Goal: Task Accomplishment & Management: Use online tool/utility

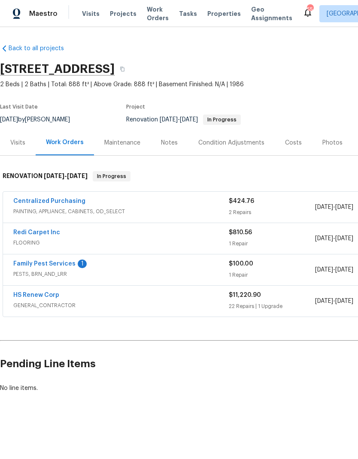
click at [18, 262] on link "Family Pest Services" at bounding box center [44, 264] width 62 height 6
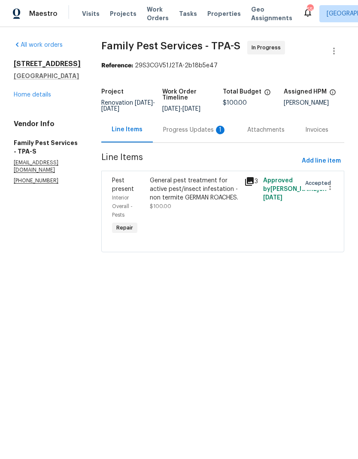
click at [203, 134] on div "Progress Updates 1" at bounding box center [194, 130] width 63 height 9
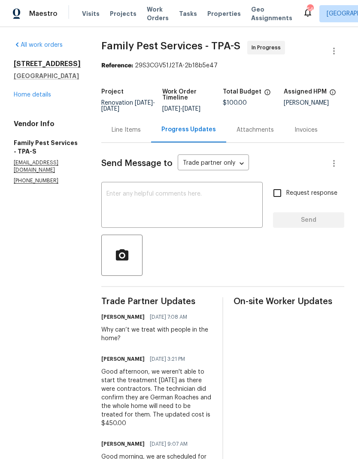
click at [26, 97] on link "Home details" at bounding box center [32, 95] width 37 height 6
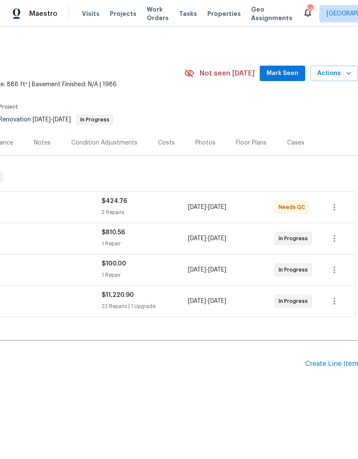
scroll to position [0, 127]
click at [335, 361] on div "Create Line Item" at bounding box center [331, 364] width 53 height 8
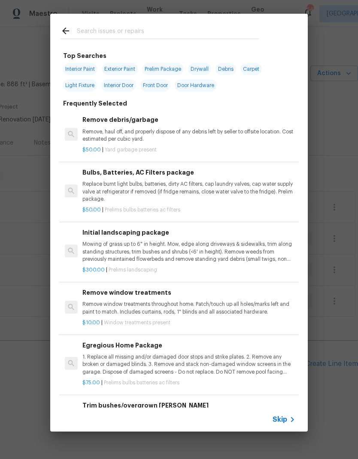
click at [97, 33] on input "text" at bounding box center [168, 32] width 182 height 13
type input "Roof"
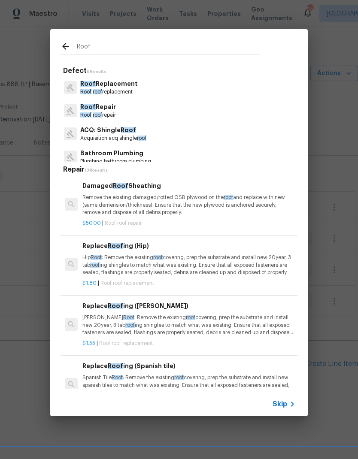
click at [95, 89] on span "roof" at bounding box center [97, 91] width 9 height 5
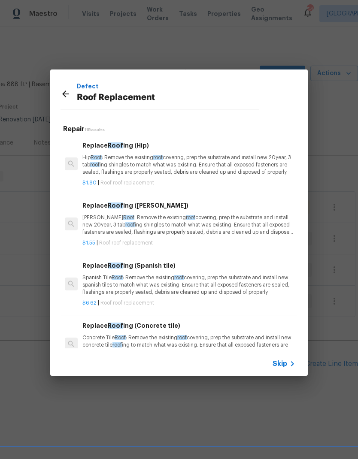
click at [284, 356] on div "Skip" at bounding box center [178, 364] width 257 height 24
click at [283, 364] on span "Skip" at bounding box center [279, 364] width 15 height 9
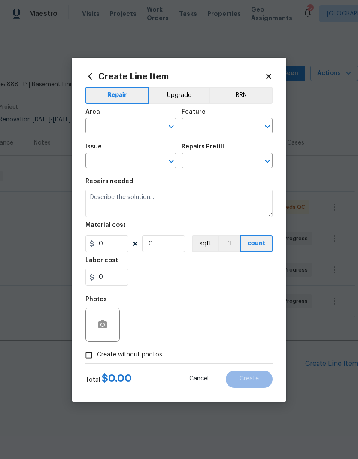
click at [103, 127] on input "text" at bounding box center [118, 126] width 67 height 13
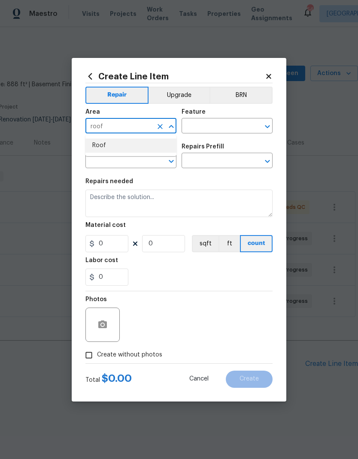
click at [98, 147] on li "Roof" at bounding box center [130, 146] width 91 height 14
type input "Roof"
click at [223, 127] on input "text" at bounding box center [214, 126] width 67 height 13
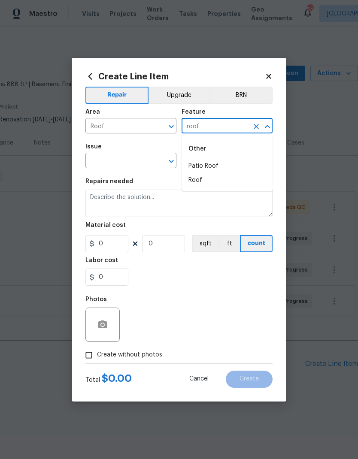
click at [230, 179] on li "Roof" at bounding box center [226, 180] width 91 height 14
type input "Roof"
click at [109, 151] on div "Issue" at bounding box center [130, 149] width 91 height 11
click at [105, 165] on input "text" at bounding box center [118, 161] width 67 height 13
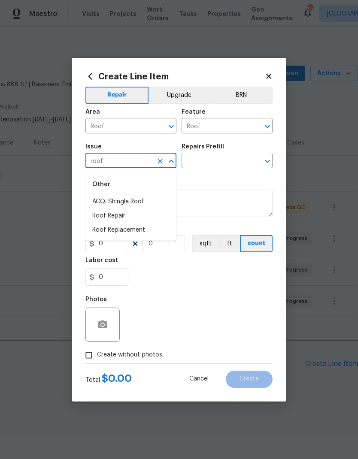
click at [99, 201] on li "ACQ: Shingle Roof" at bounding box center [130, 202] width 91 height 14
type input "ACQ: Shingle Roof"
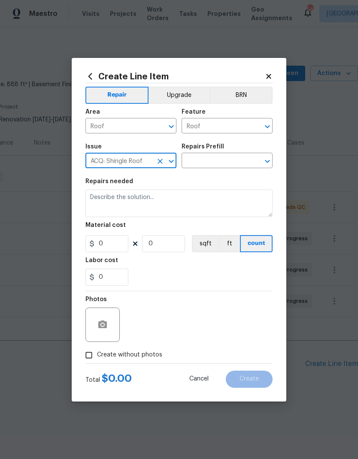
click at [235, 162] on input "text" at bounding box center [214, 161] width 67 height 13
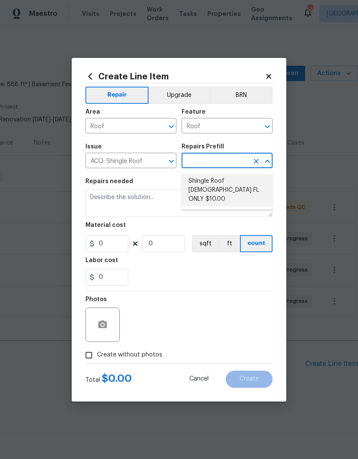
click at [246, 184] on li "Shingle Roof 15+ Years Old FL ONLY $10.00" at bounding box center [226, 190] width 91 height 32
type input "Shingle Roof 15+ Years Old FL ONLY $10.00"
type input "Acquisition"
type textarea "Acquisition Scope (Florida Only): Shingle Roof 15+ years in age maintenance."
type input "1"
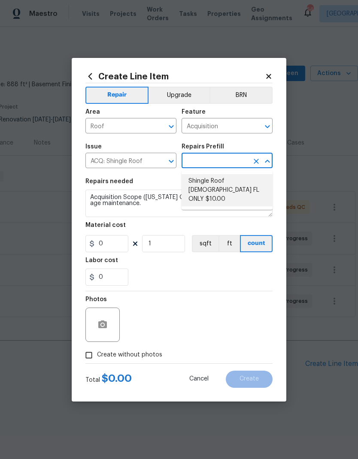
type input "Shingle Roof 15+ Years Old FL ONLY $10.00"
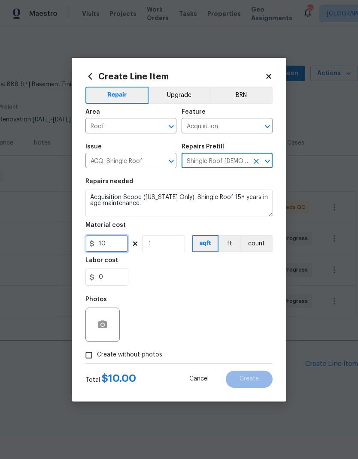
click at [118, 250] on input "10" at bounding box center [106, 243] width 43 height 17
click at [117, 249] on input "10" at bounding box center [106, 243] width 43 height 17
type input "7500"
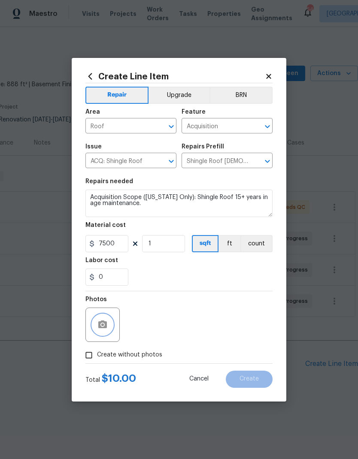
click at [107, 323] on icon "button" at bounding box center [102, 325] width 10 height 10
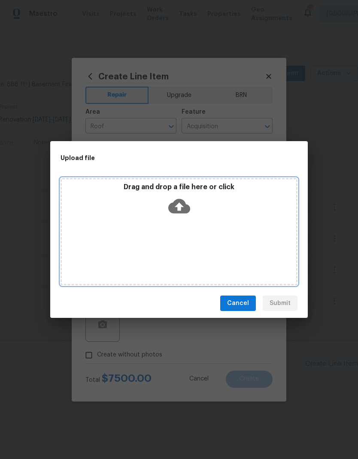
click at [178, 211] on icon at bounding box center [179, 206] width 22 height 22
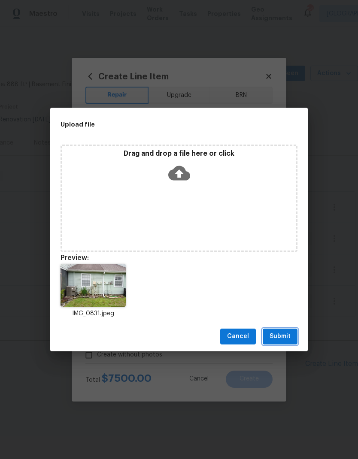
click at [280, 334] on span "Submit" at bounding box center [279, 336] width 21 height 11
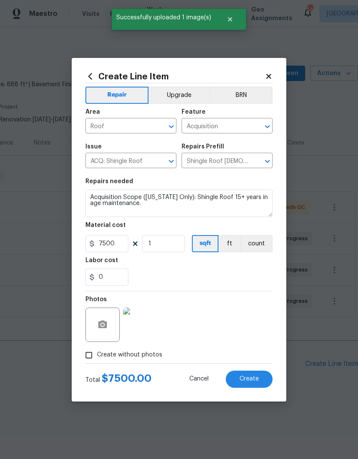
click at [249, 376] on span "Create" at bounding box center [248, 379] width 19 height 6
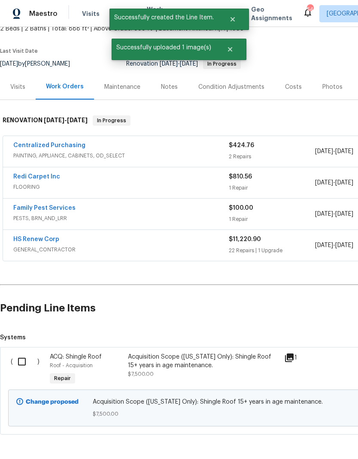
scroll to position [55, 0]
click at [22, 360] on input "checkbox" at bounding box center [25, 362] width 24 height 18
checkbox input "true"
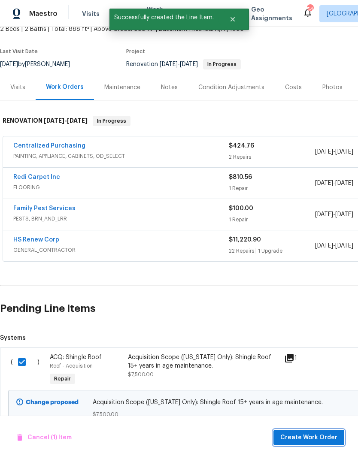
click at [316, 443] on button "Create Work Order" at bounding box center [308, 438] width 71 height 16
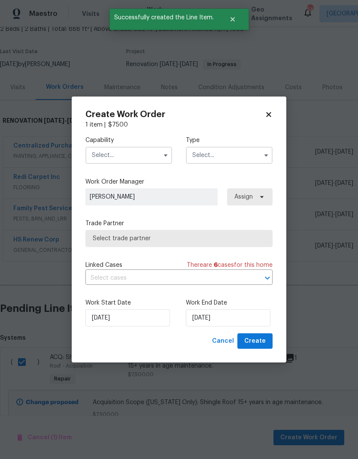
click at [105, 157] on input "text" at bounding box center [128, 155] width 87 height 17
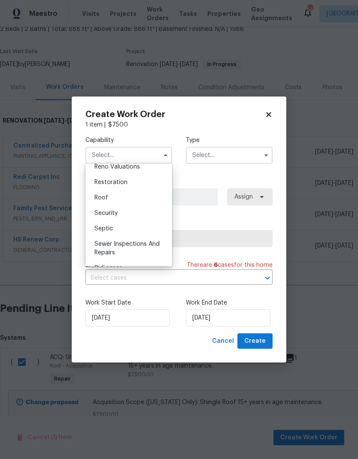
scroll to position [849, 0]
click at [97, 199] on span "Roof" at bounding box center [101, 199] width 14 height 6
type input "Roof"
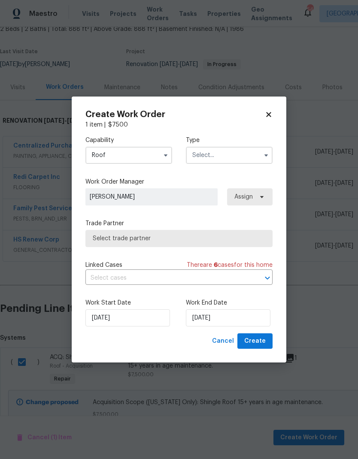
click at [239, 150] on input "text" at bounding box center [229, 155] width 87 height 17
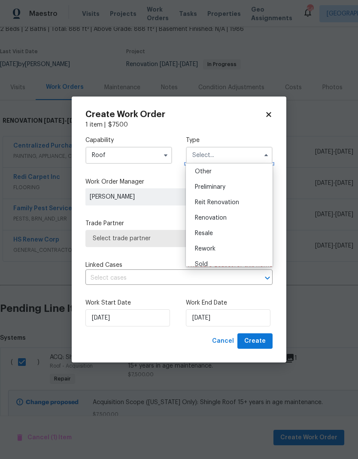
scroll to position [177, 0]
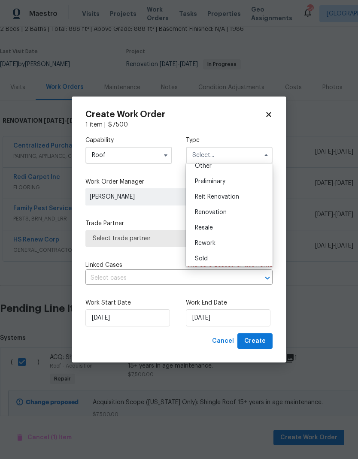
click at [241, 214] on div "Renovation" at bounding box center [229, 212] width 82 height 15
type input "Renovation"
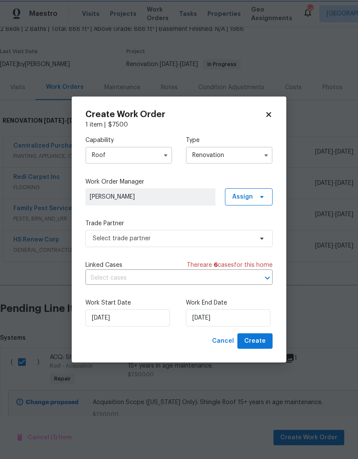
scroll to position [0, 0]
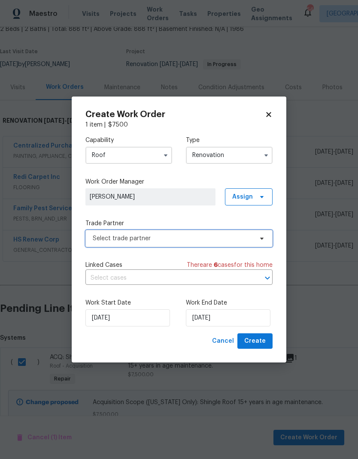
click at [229, 235] on span "Select trade partner" at bounding box center [173, 238] width 160 height 9
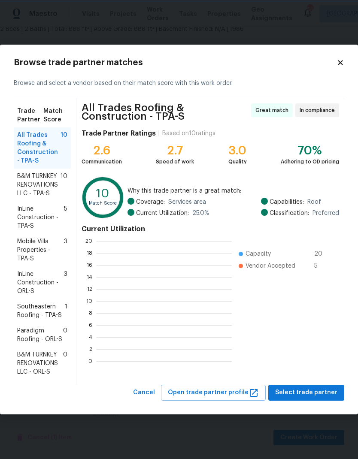
scroll to position [120, 135]
click at [24, 313] on span "Southeastern Roofing - TPA-S" at bounding box center [41, 310] width 48 height 17
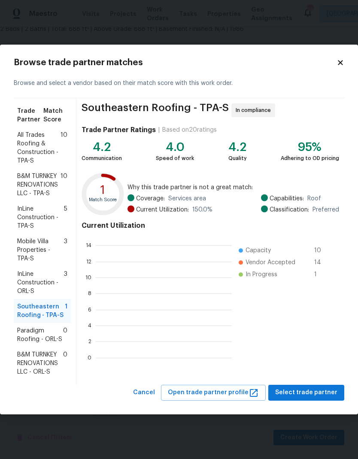
scroll to position [120, 136]
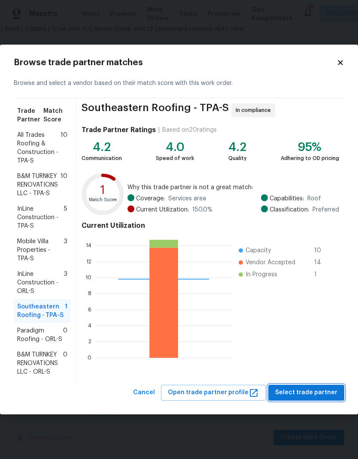
click at [317, 399] on button "Select trade partner" at bounding box center [306, 393] width 76 height 16
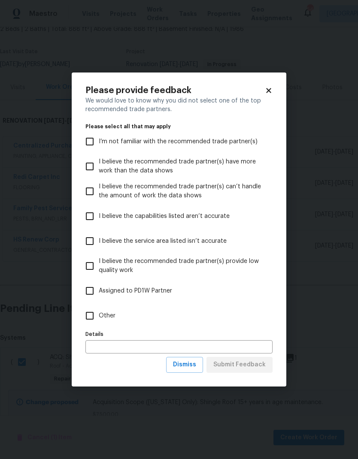
click at [93, 324] on input "Other" at bounding box center [90, 316] width 18 height 18
checkbox input "true"
click at [257, 369] on span "Submit Feedback" at bounding box center [239, 365] width 52 height 11
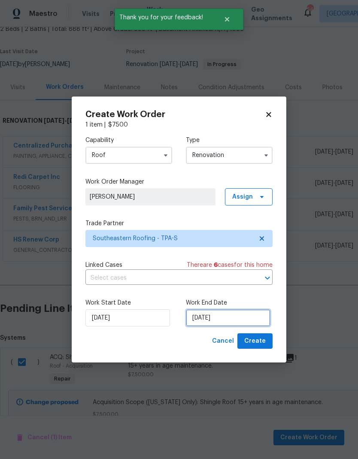
click at [246, 319] on input "8/29/2025" at bounding box center [228, 317] width 85 height 17
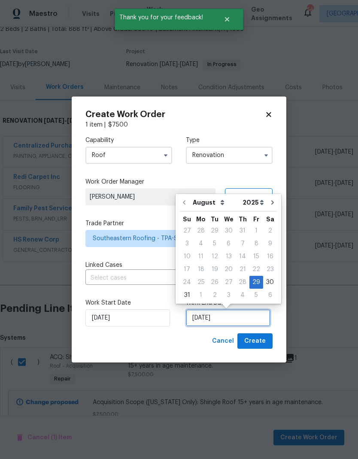
scroll to position [3, 0]
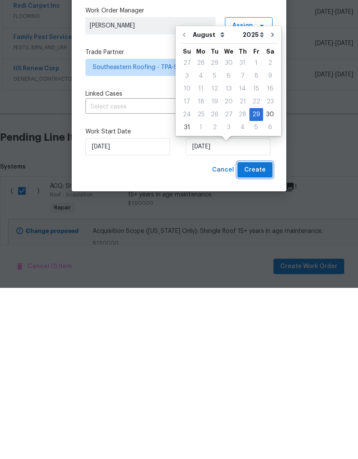
click at [266, 333] on button "Create" at bounding box center [254, 341] width 35 height 16
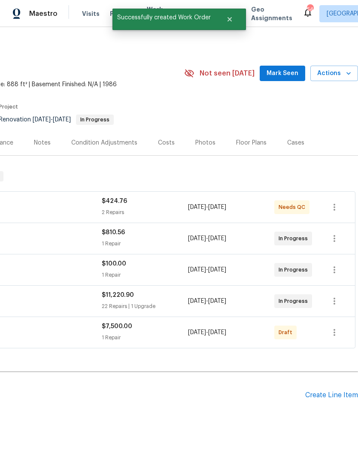
scroll to position [0, 127]
click at [333, 327] on icon "button" at bounding box center [334, 332] width 10 height 10
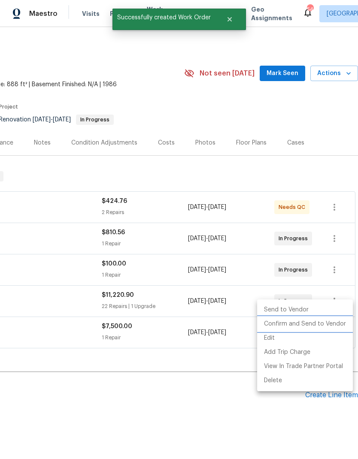
click at [313, 325] on li "Confirm and Send to Vendor" at bounding box center [305, 324] width 96 height 14
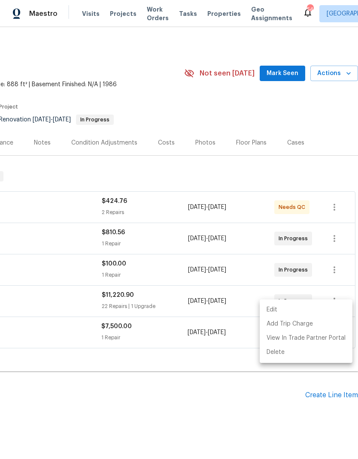
click at [293, 51] on div at bounding box center [179, 229] width 358 height 459
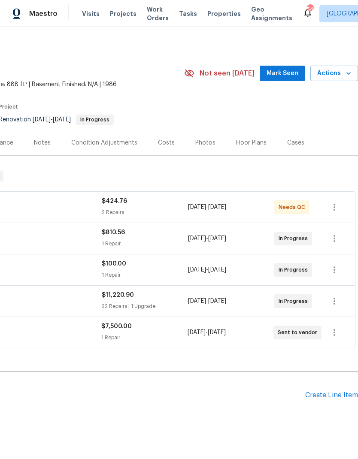
click at [285, 68] on span "Mark Seen" at bounding box center [282, 73] width 32 height 11
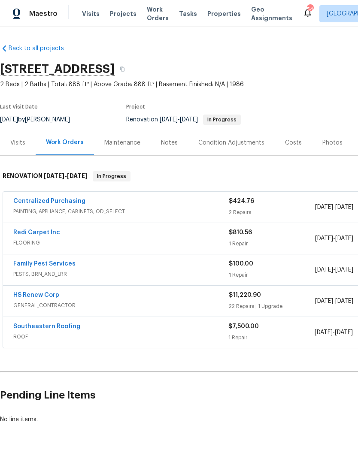
scroll to position [0, 0]
click at [172, 130] on div "Notes" at bounding box center [169, 142] width 37 height 25
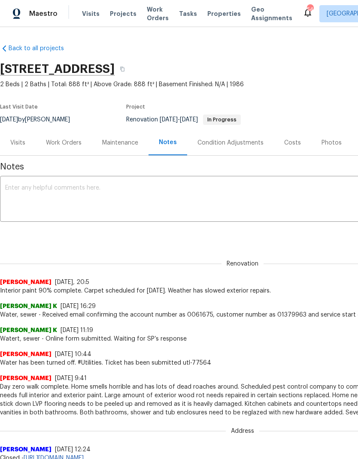
click at [26, 196] on textarea at bounding box center [242, 200] width 474 height 30
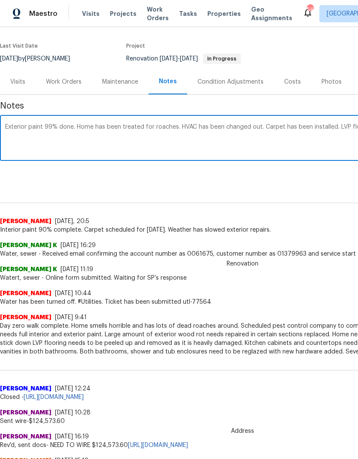
scroll to position [61, 127]
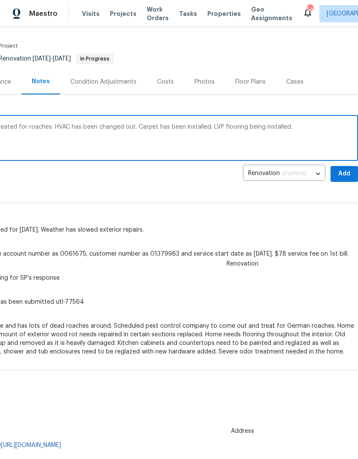
type textarea "Exterior paint 99% done. Home has been treated for roaches. HVAC has been chang…"
click at [347, 176] on span "Add" at bounding box center [344, 174] width 14 height 11
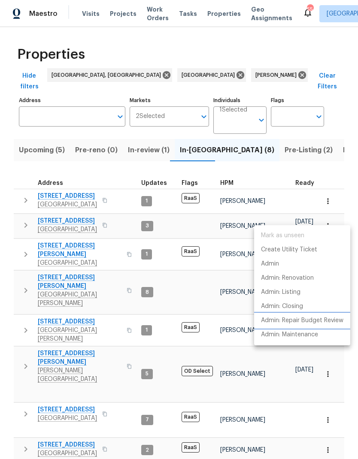
click at [321, 323] on p "Admin: Repair Budget Review" at bounding box center [302, 320] width 82 height 9
click at [24, 317] on div at bounding box center [179, 229] width 358 height 459
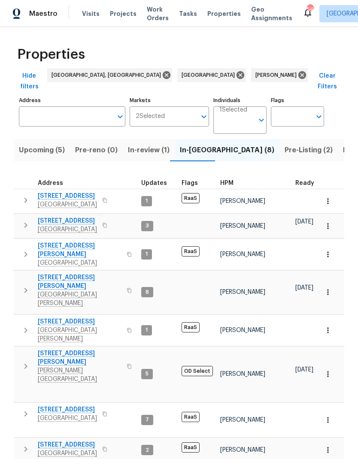
click at [25, 364] on icon "button" at bounding box center [25, 366] width 3 height 5
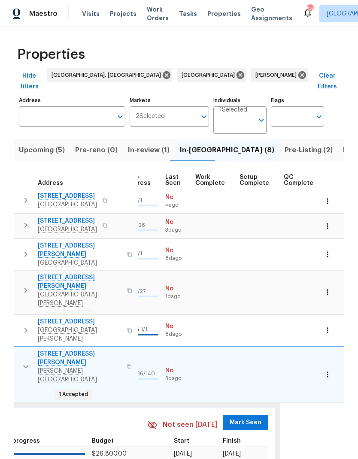
scroll to position [0, 408]
click at [243, 417] on span "Mark Seen" at bounding box center [246, 422] width 32 height 11
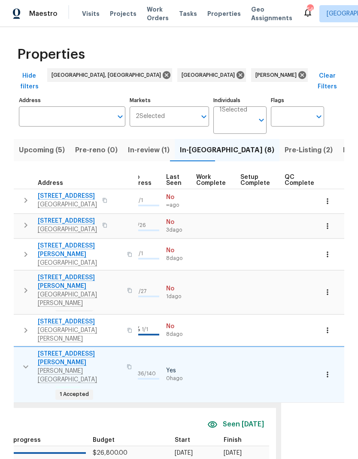
click at [246, 420] on span "Seen today" at bounding box center [243, 425] width 41 height 10
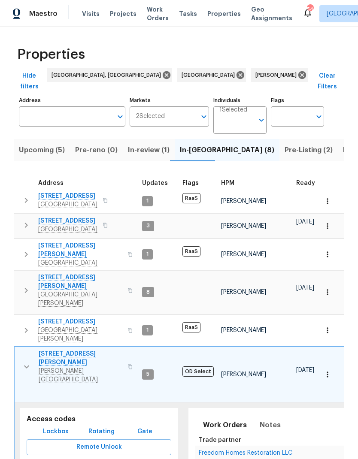
scroll to position [0, 0]
click at [26, 362] on icon "button" at bounding box center [26, 367] width 10 height 10
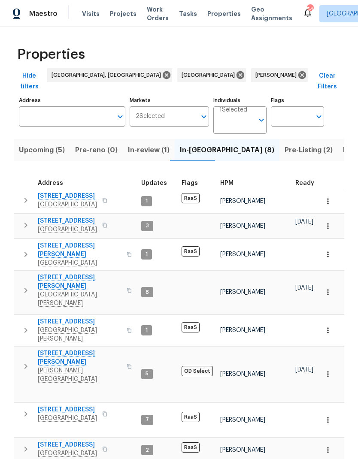
click at [343, 145] on span "Listed (38)" at bounding box center [361, 150] width 37 height 12
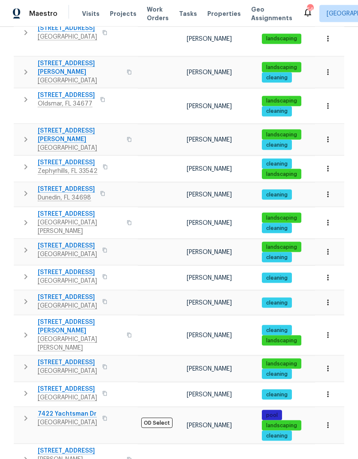
scroll to position [34, 0]
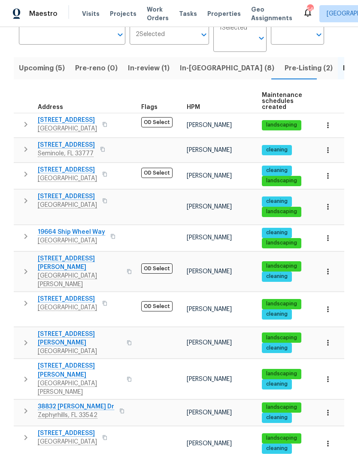
click at [136, 57] on button "In-review (1)" at bounding box center [149, 68] width 52 height 22
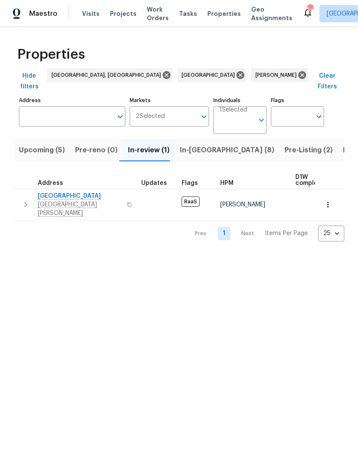
click at [53, 200] on span "New Port Richey, FL 34653" at bounding box center [80, 208] width 84 height 17
